Goal: Navigation & Orientation: Find specific page/section

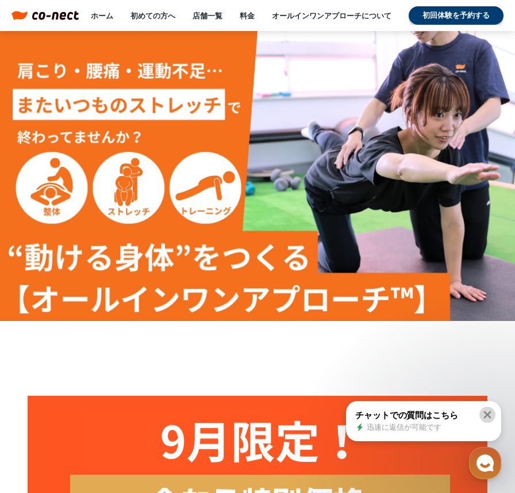
click at [484, 410] on icon at bounding box center [488, 415] width 12 height 12
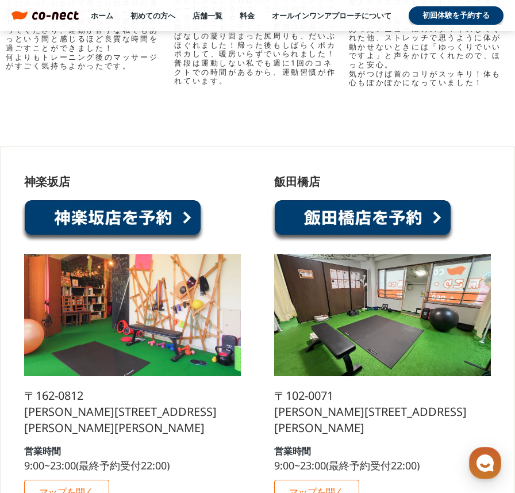
scroll to position [5621, 0]
